Goal: Register for event/course

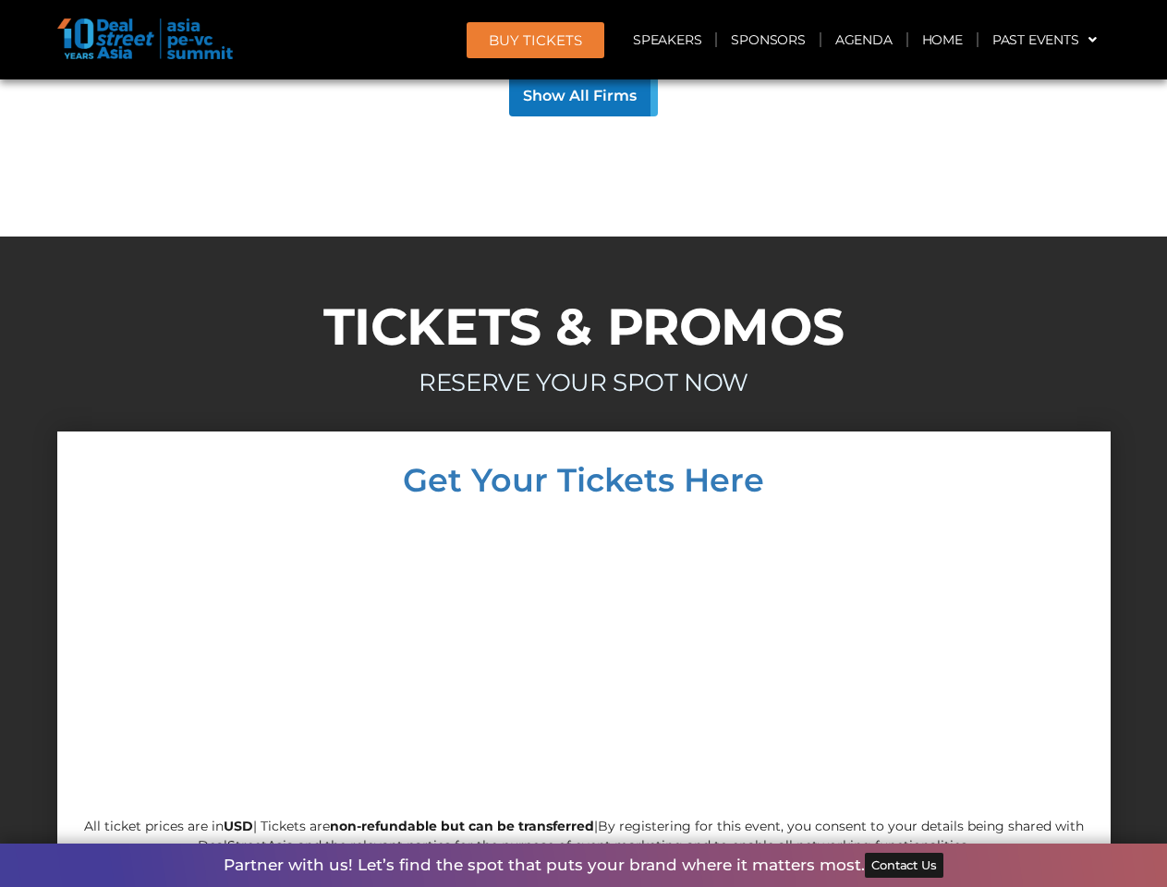
scroll to position [17730, 0]
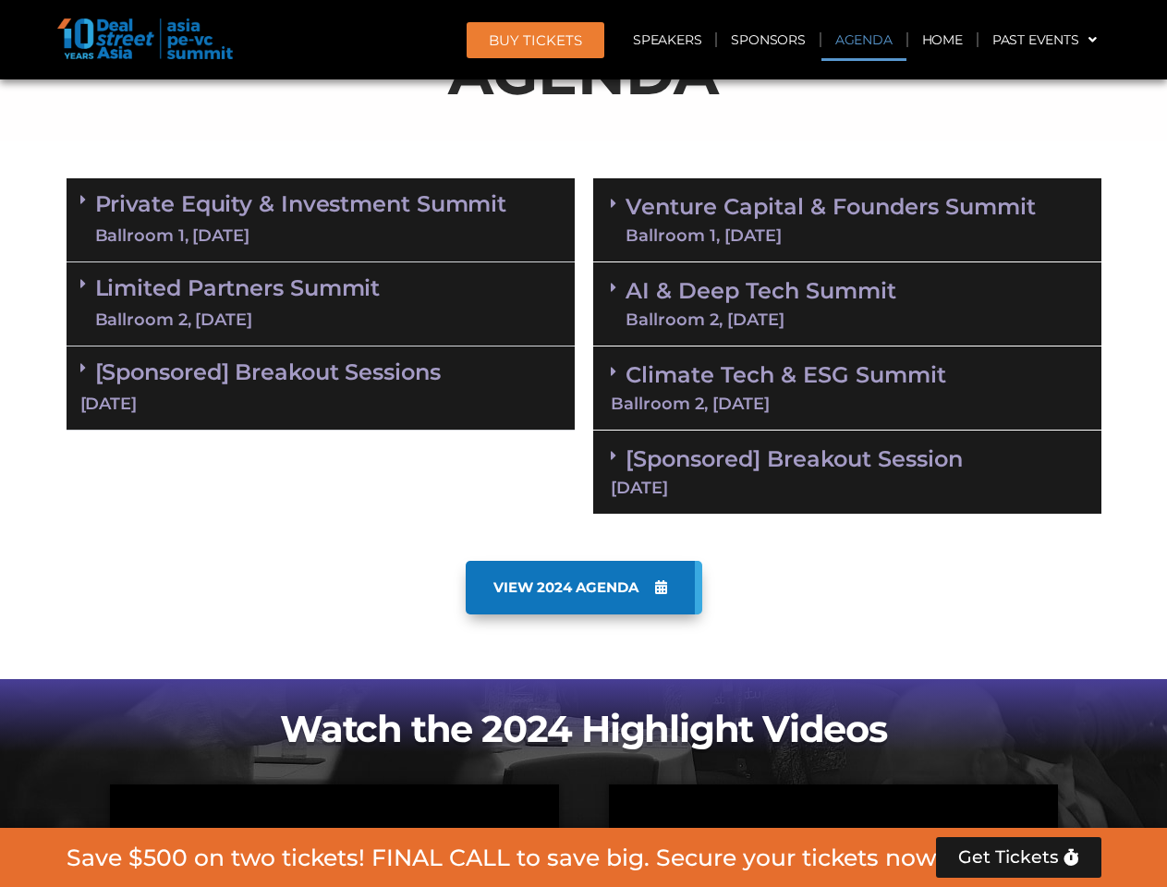
scroll to position [1046, 0]
